Goal: Navigation & Orientation: Find specific page/section

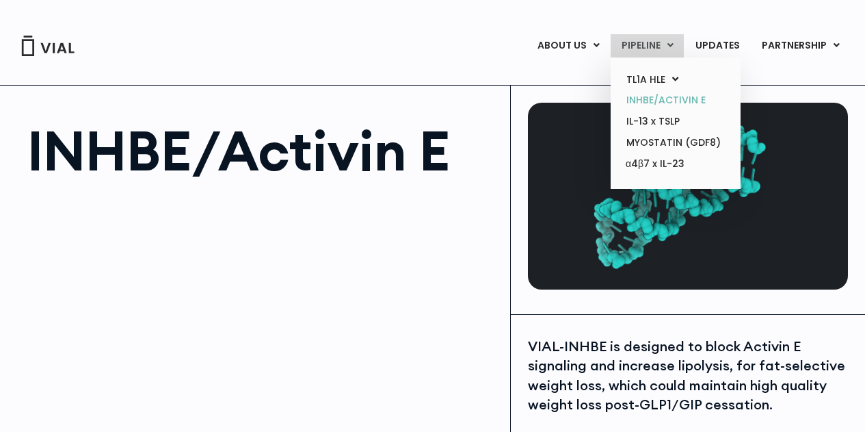
click at [664, 98] on link "INHBE/ACTIVIN E" at bounding box center [676, 100] width 120 height 21
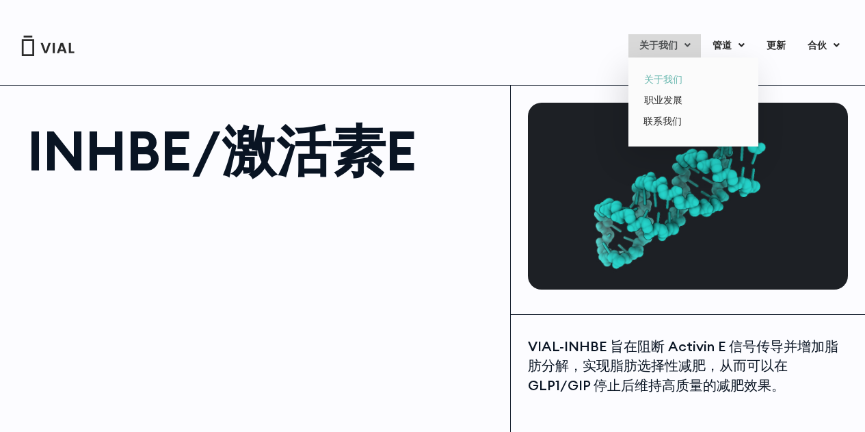
click at [668, 75] on font "关于我们" at bounding box center [663, 79] width 38 height 14
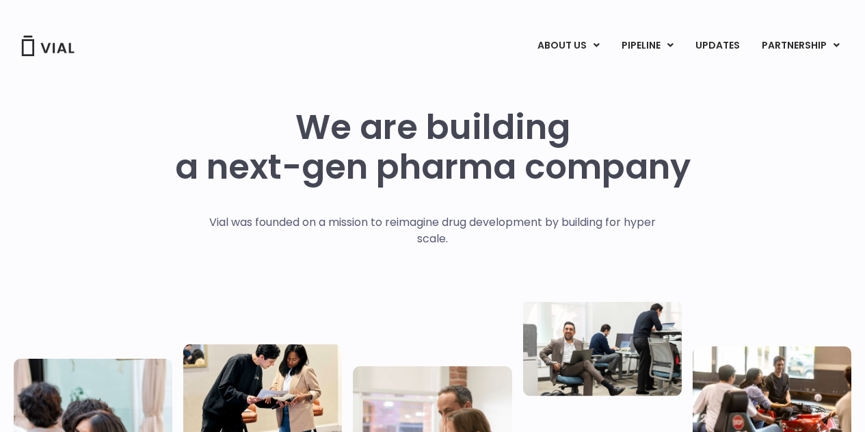
click at [348, 113] on h1 "We are building a next-gen pharma company" at bounding box center [433, 146] width 516 height 79
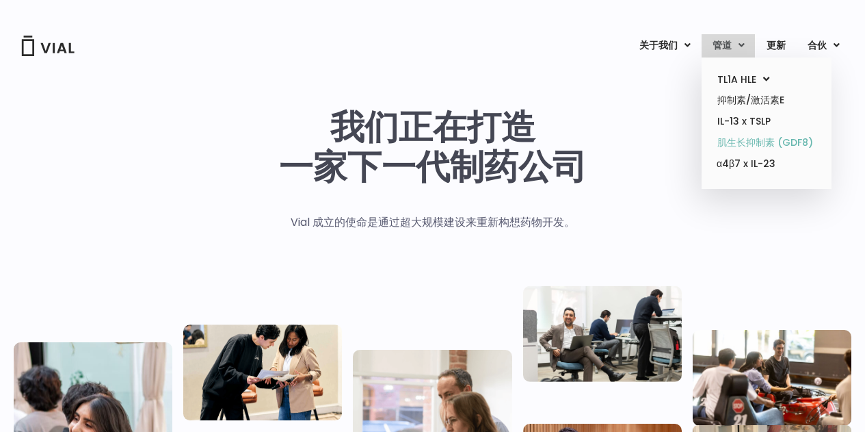
click at [764, 145] on font "肌生长抑制素 (GDF8)" at bounding box center [765, 142] width 96 height 14
